Goal: Navigation & Orientation: Find specific page/section

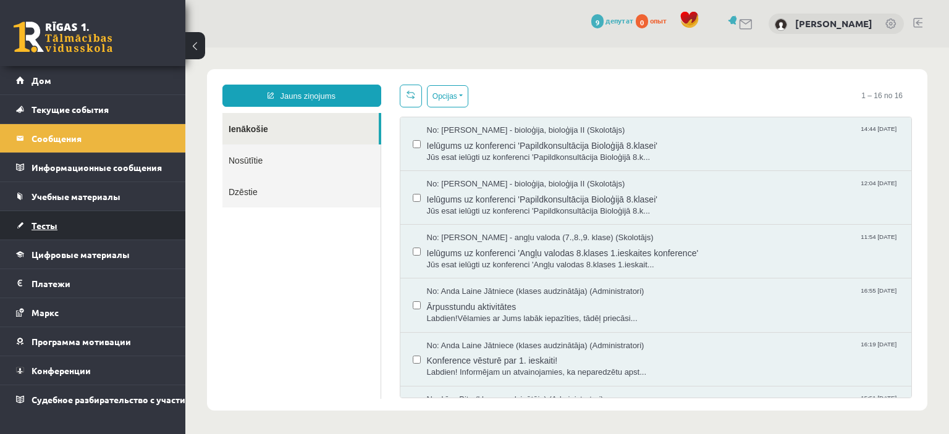
scroll to position [578, 0]
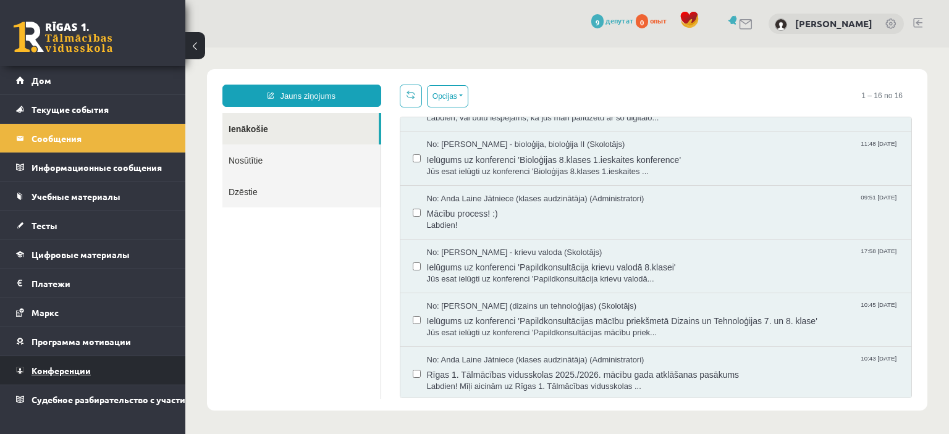
click at [93, 372] on link "Конференции" at bounding box center [93, 371] width 154 height 28
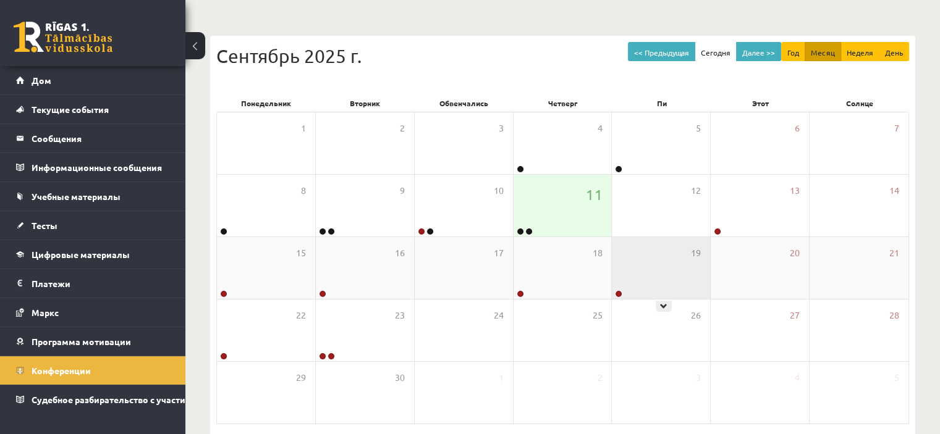
scroll to position [124, 0]
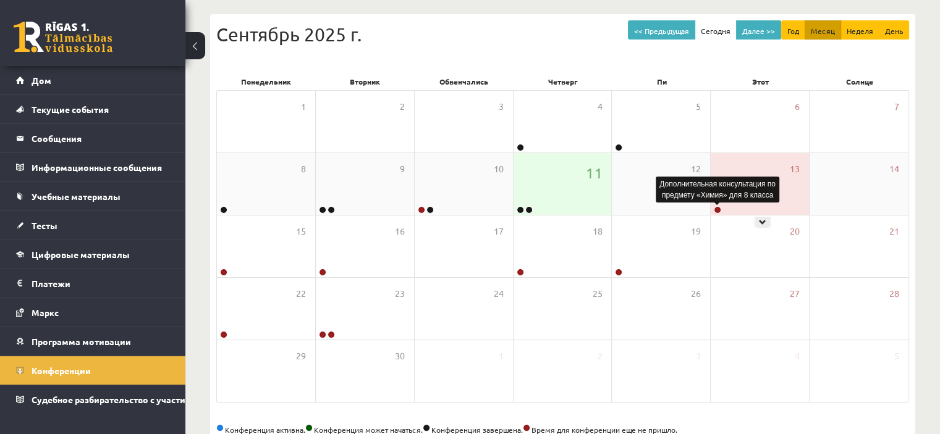
click at [716, 210] on link at bounding box center [717, 209] width 7 height 7
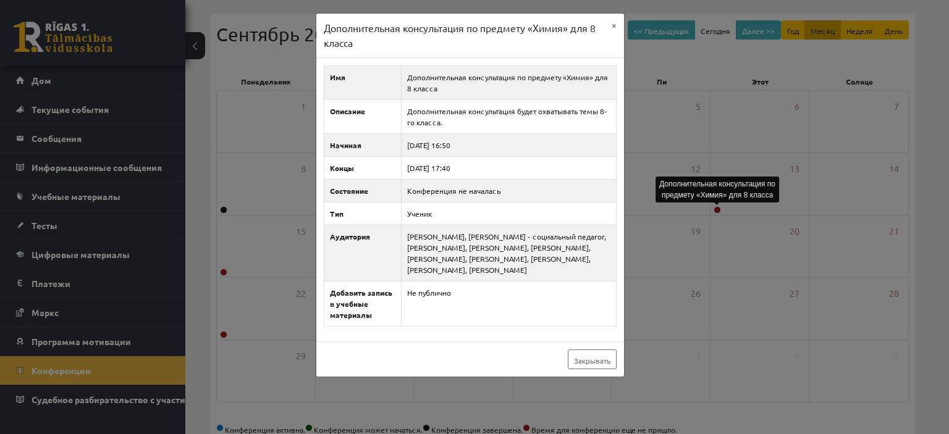
click at [662, 262] on div "Дополнительная консультация по предмету «Химия» для 8 класса × Имя Дополнительн…" at bounding box center [474, 217] width 949 height 434
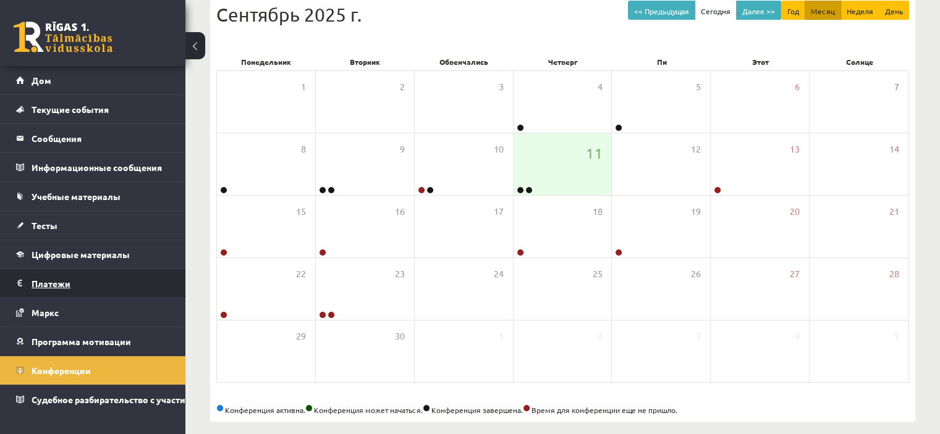
scroll to position [155, 0]
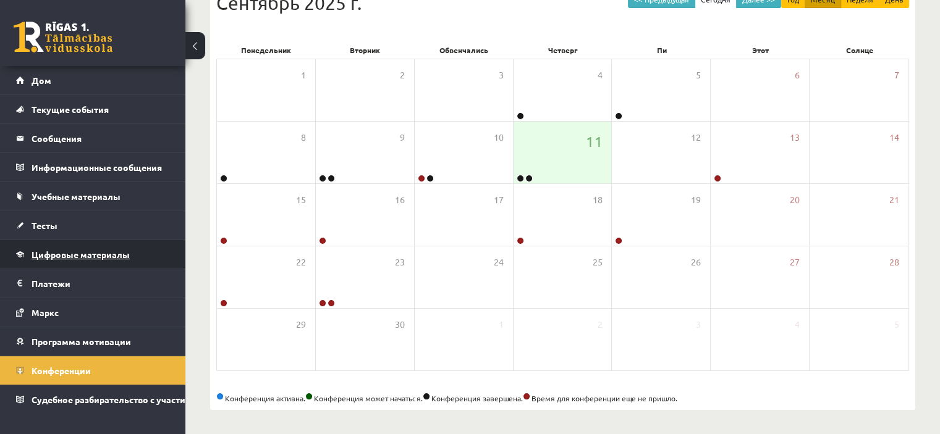
click at [131, 253] on link "Цифровые материалы" at bounding box center [93, 254] width 154 height 28
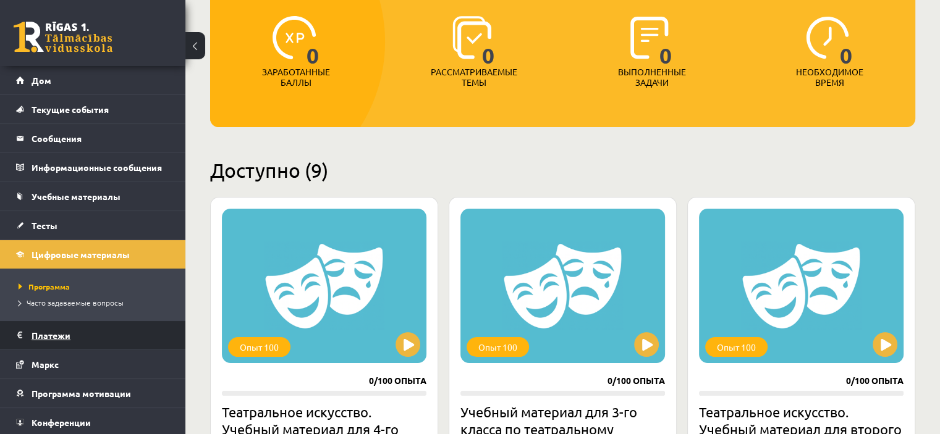
click at [91, 332] on legend "Платежи 0" at bounding box center [101, 335] width 138 height 28
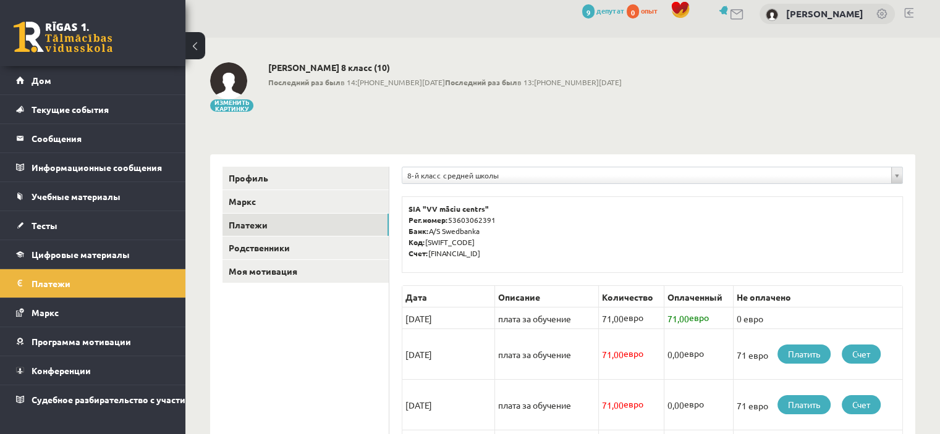
scroll to position [185, 0]
